Goal: Task Accomplishment & Management: Manage account settings

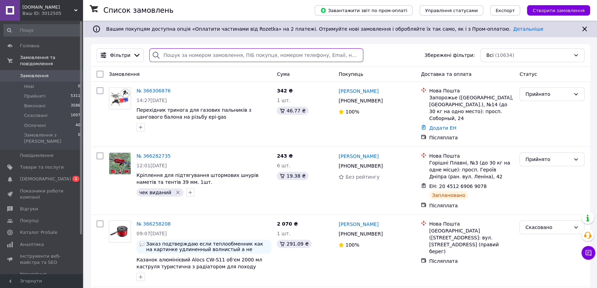
click at [213, 58] on input "search" at bounding box center [256, 55] width 214 height 14
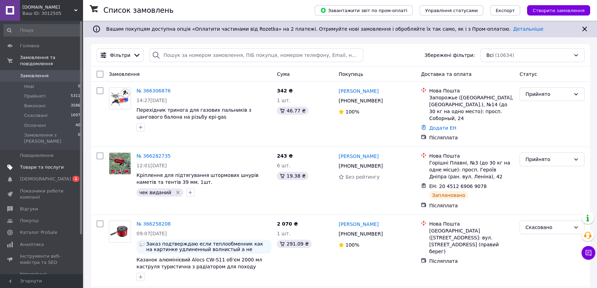
click at [42, 164] on span "Товари та послуги" at bounding box center [42, 167] width 44 height 6
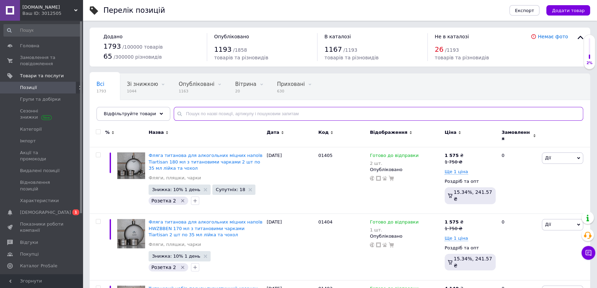
click at [211, 114] on input "text" at bounding box center [378, 114] width 409 height 14
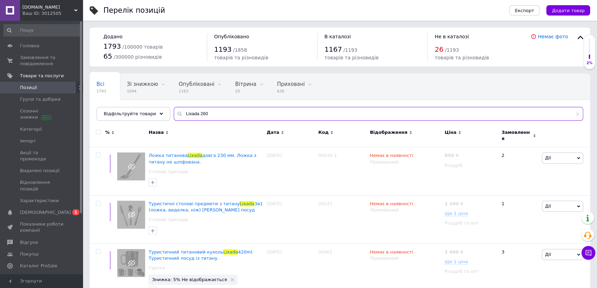
click at [196, 112] on input "Lixada 260" at bounding box center [378, 114] width 409 height 14
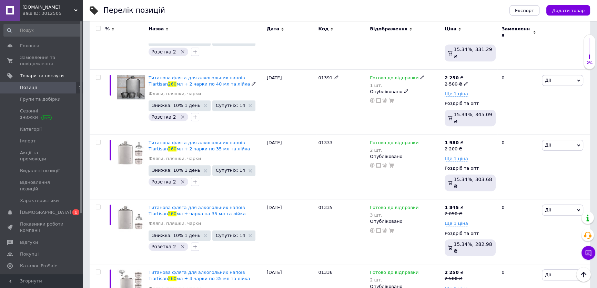
scroll to position [498, 0]
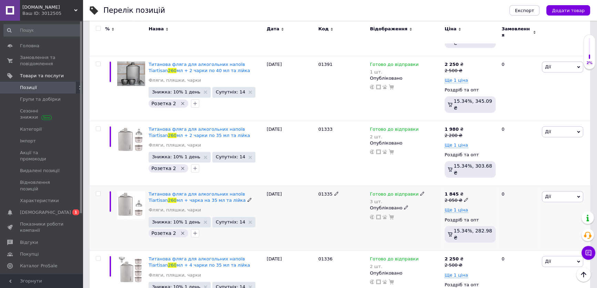
click at [133, 191] on img at bounding box center [131, 205] width 28 height 28
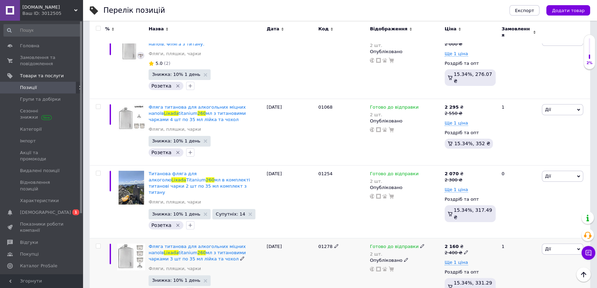
scroll to position [0, 0]
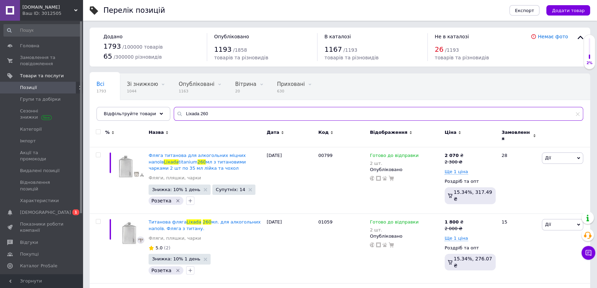
click at [198, 112] on input "Lixada 260" at bounding box center [378, 114] width 409 height 14
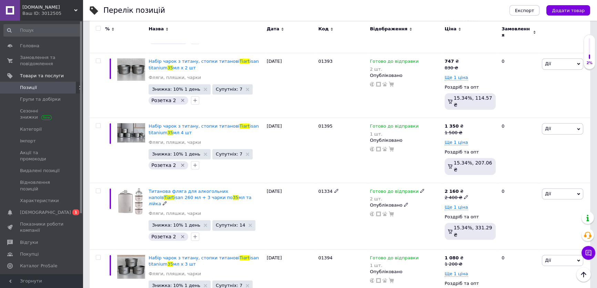
scroll to position [313, 0]
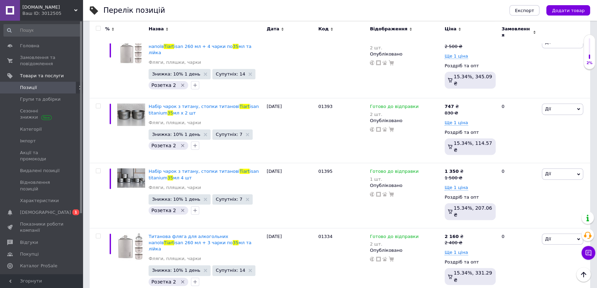
type input "Tiart 35"
click at [53, 86] on span "Позиції" at bounding box center [42, 87] width 44 height 6
